Goal: Find specific page/section: Find specific page/section

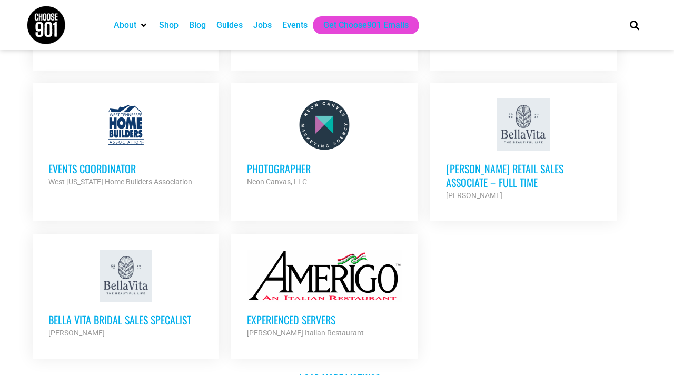
scroll to position [1179, 0]
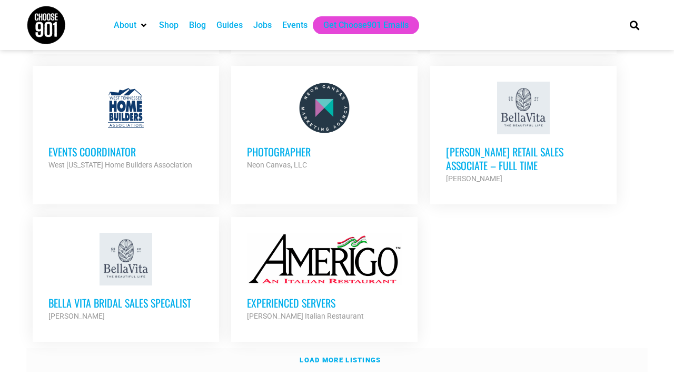
click at [319, 356] on strong "Load more listings" at bounding box center [340, 360] width 81 height 8
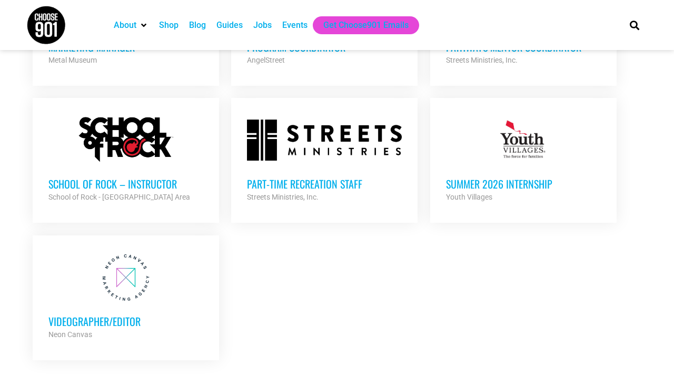
scroll to position [2174, 0]
click at [312, 374] on strong "Load more listings" at bounding box center [340, 378] width 81 height 8
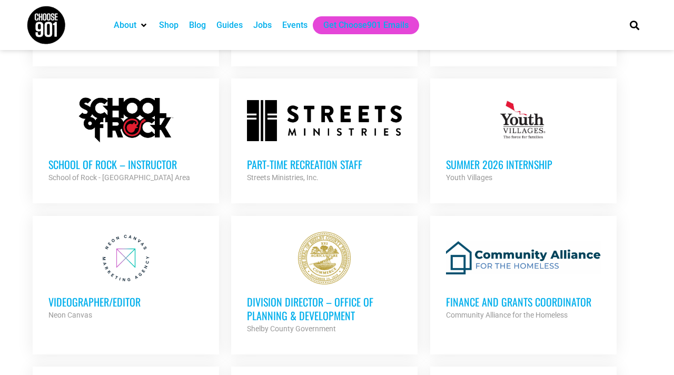
scroll to position [2182, 0]
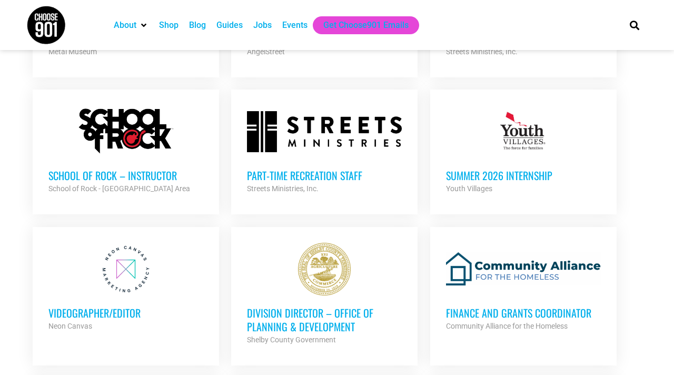
click at [310, 306] on h3 "Division Director – Office of Planning & Development" at bounding box center [324, 319] width 155 height 27
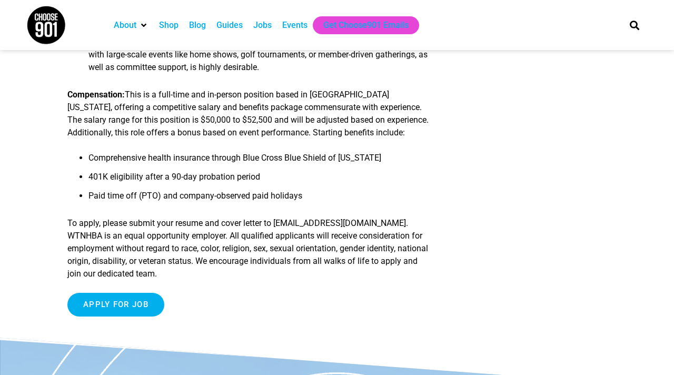
scroll to position [1031, 0]
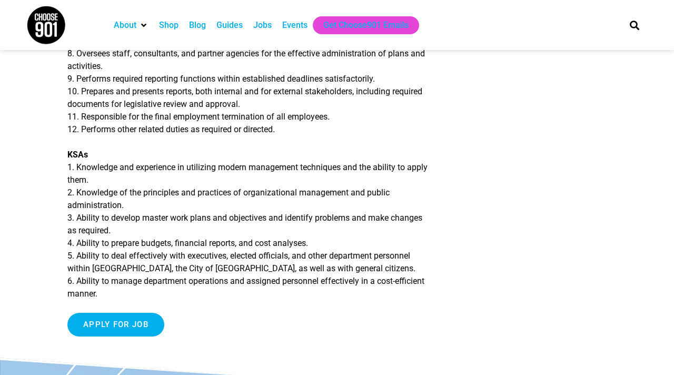
scroll to position [563, 0]
